Goal: Check status: Check status

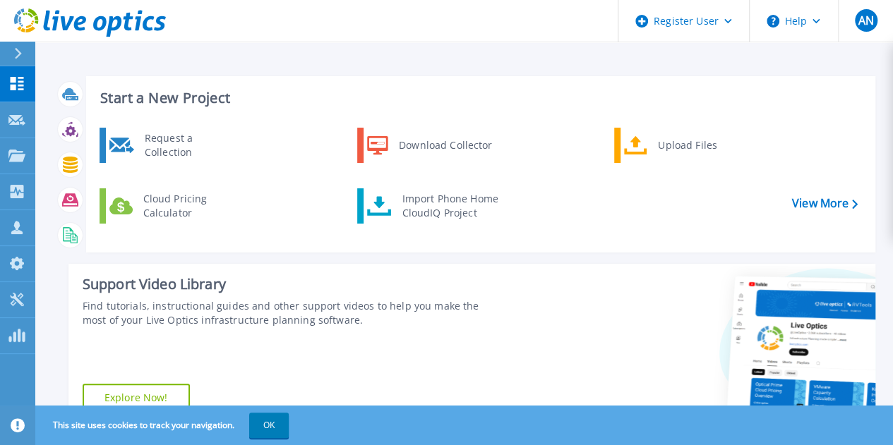
click at [356, 325] on div "Find tutorials, instructional guides and other support videos to help you make …" at bounding box center [292, 313] width 419 height 28
click at [20, 155] on icon at bounding box center [16, 156] width 17 height 12
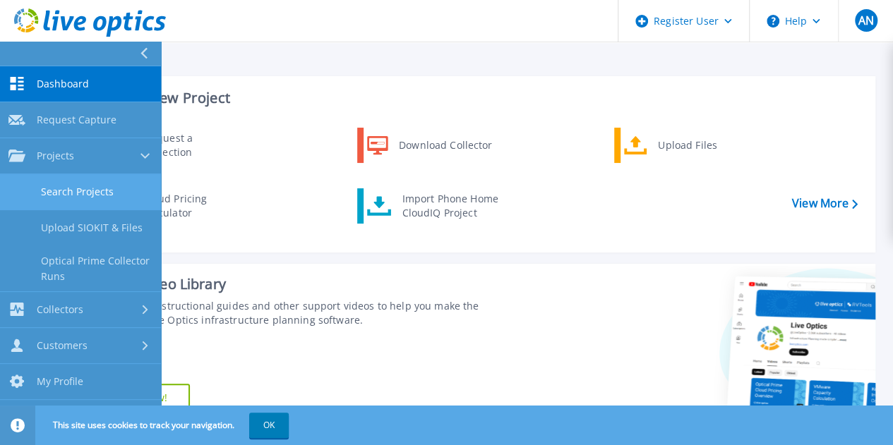
click at [110, 183] on link "Search Projects" at bounding box center [80, 192] width 161 height 36
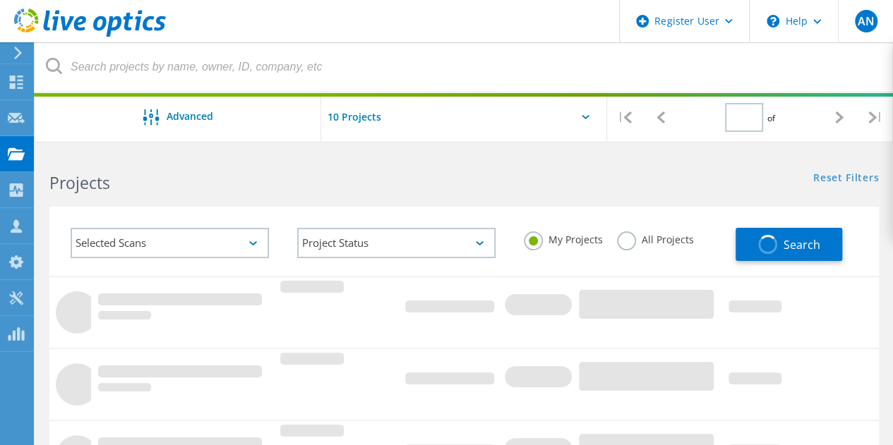
type input "1"
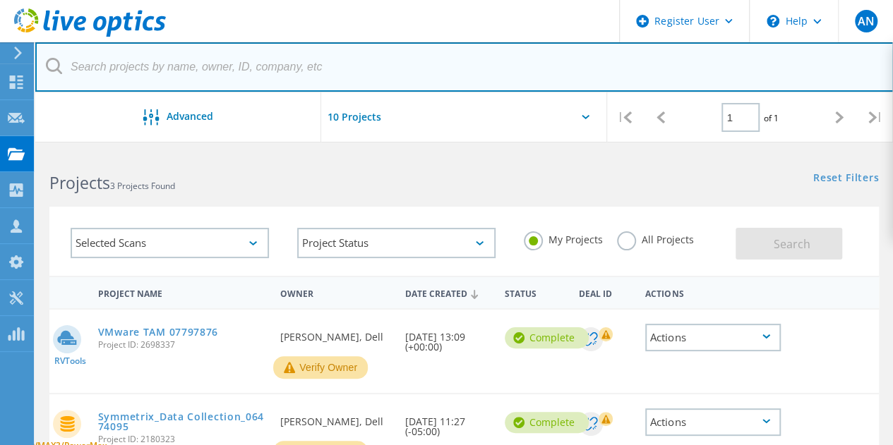
click at [183, 68] on input "text" at bounding box center [464, 66] width 858 height 49
paste input "3047699"
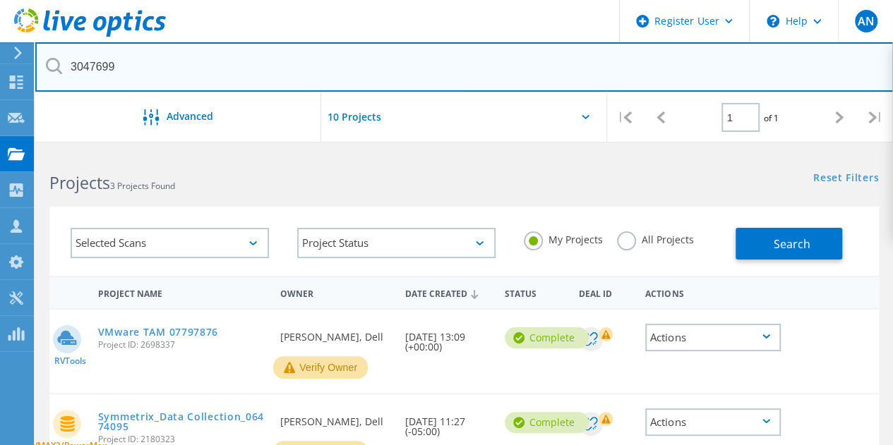
type input "3047699"
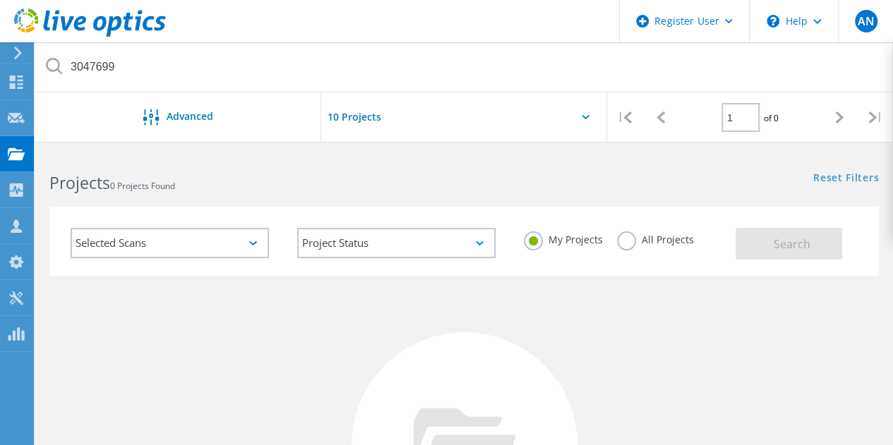
click at [174, 247] on div "Selected Scans" at bounding box center [170, 243] width 198 height 30
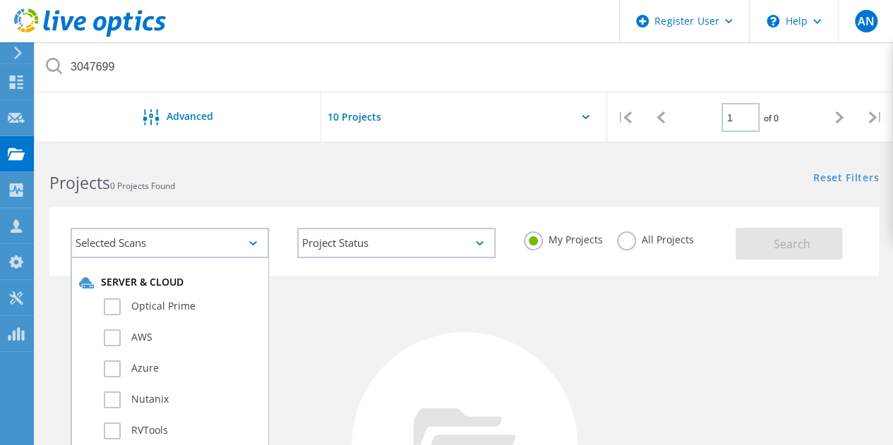
click at [174, 246] on div "Selected Scans" at bounding box center [170, 243] width 198 height 30
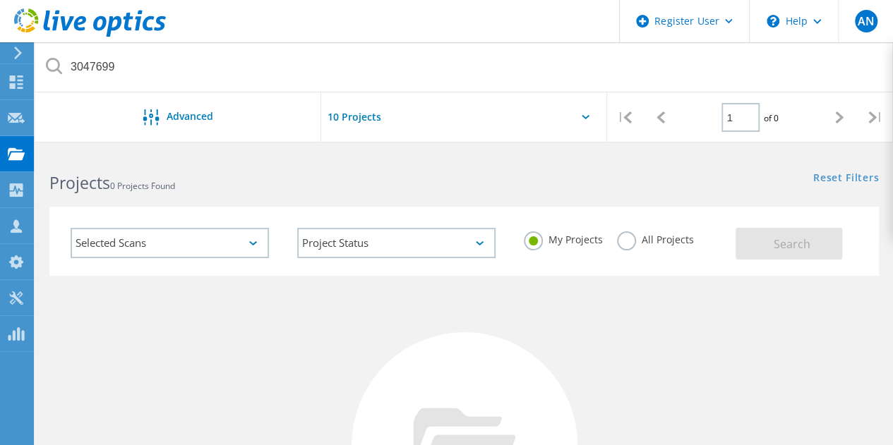
click at [430, 116] on input "text" at bounding box center [391, 116] width 141 height 49
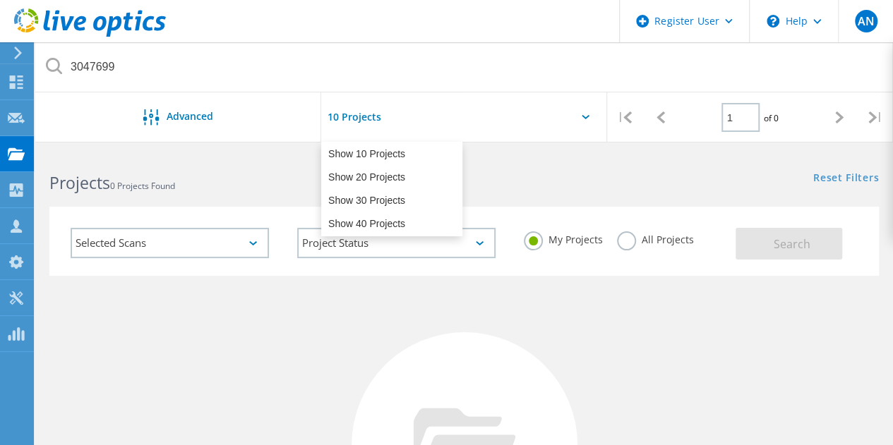
click at [430, 116] on input "text" at bounding box center [391, 116] width 141 height 49
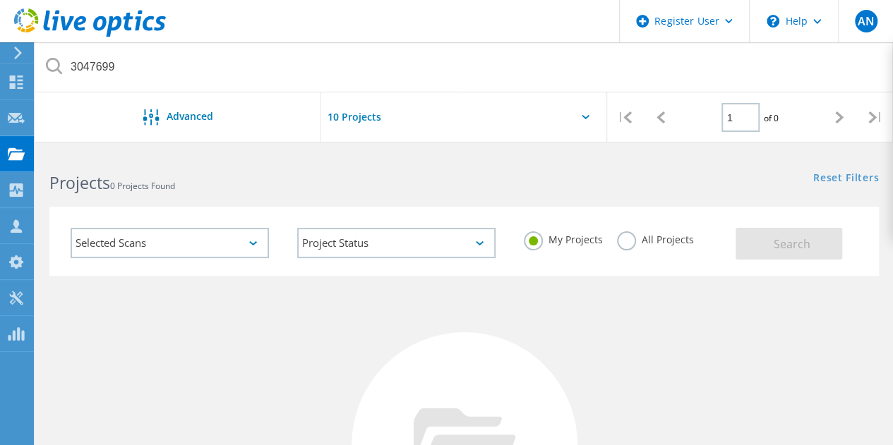
click at [637, 239] on label "All Projects" at bounding box center [655, 237] width 77 height 13
click at [0, 0] on input "All Projects" at bounding box center [0, 0] width 0 height 0
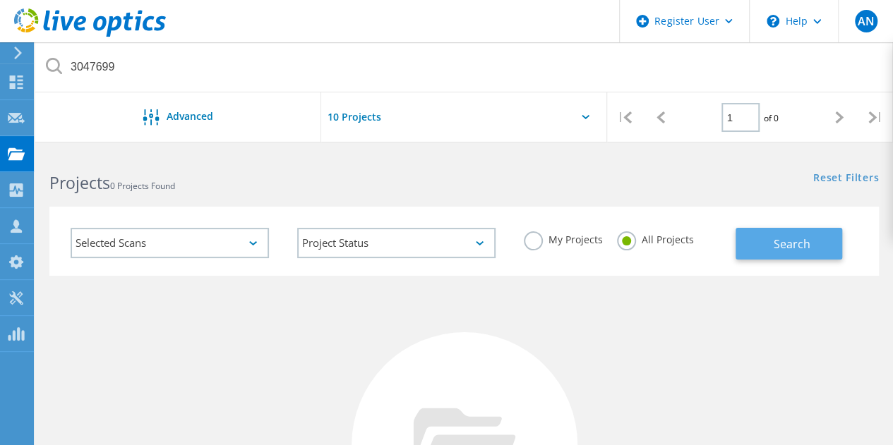
click at [775, 233] on button "Search" at bounding box center [788, 244] width 107 height 32
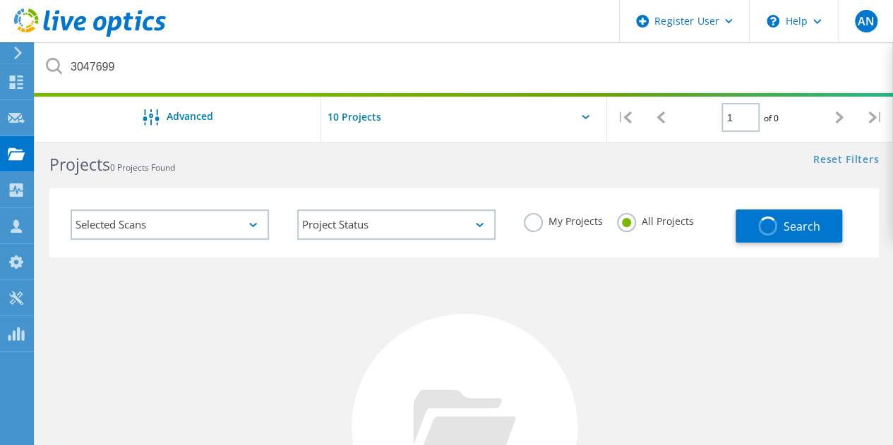
scroll to position [18, 0]
